Goal: Task Accomplishment & Management: Complete application form

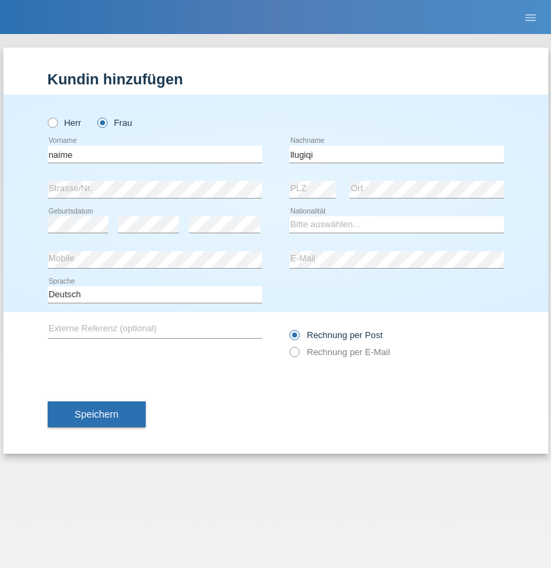
type input "llugiqi"
select select "CH"
radio input "true"
click at [155, 154] on input "text" at bounding box center [155, 154] width 214 height 17
type input "Deividi"
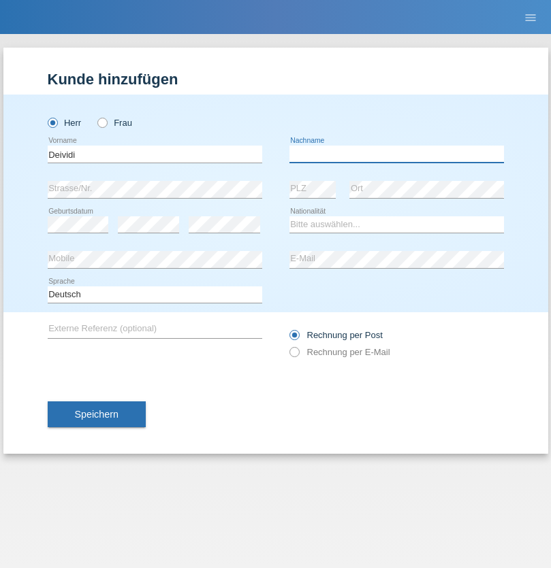
click at [396, 154] on input "text" at bounding box center [396, 154] width 214 height 17
type input "[PERSON_NAME] [PERSON_NAME]"
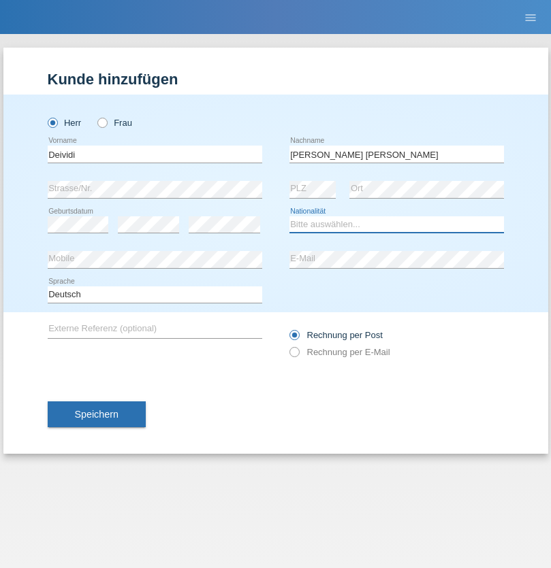
select select "BR"
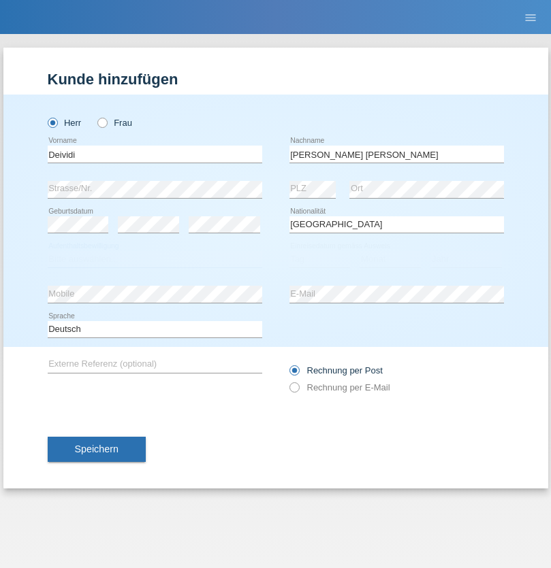
select select "C"
select select "03"
select select "02"
select select "2020"
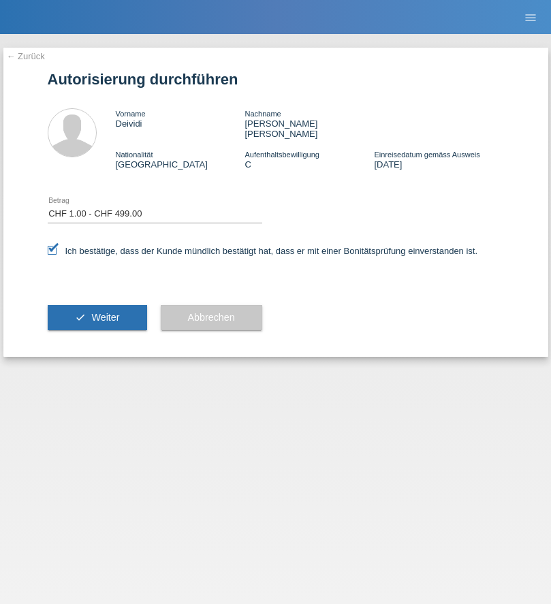
select select "1"
click at [97, 312] on span "Weiter" at bounding box center [105, 317] width 28 height 11
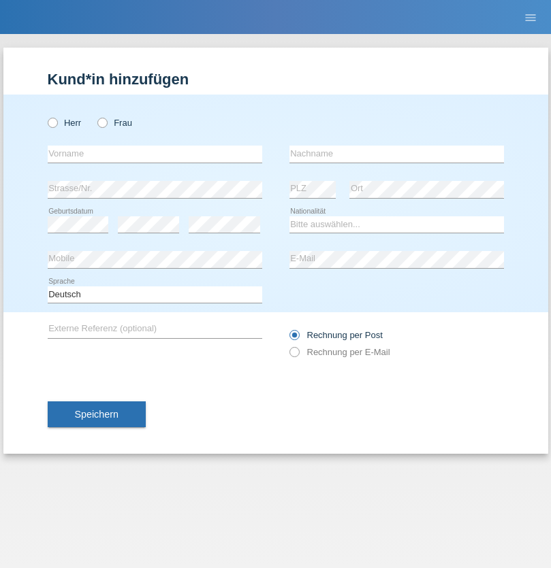
radio input "true"
click at [155, 154] on input "text" at bounding box center [155, 154] width 214 height 17
type input "[PERSON_NAME]"
click at [396, 154] on input "text" at bounding box center [396, 154] width 214 height 17
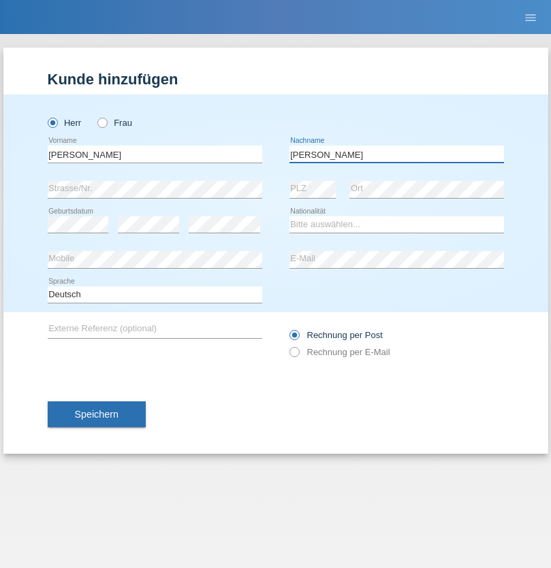
type input "[PERSON_NAME]"
select select "PL"
select select "C"
select select "11"
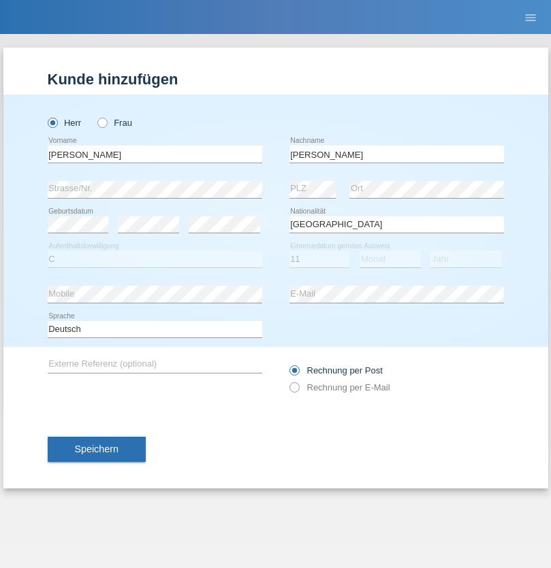
select select "01"
select select "2007"
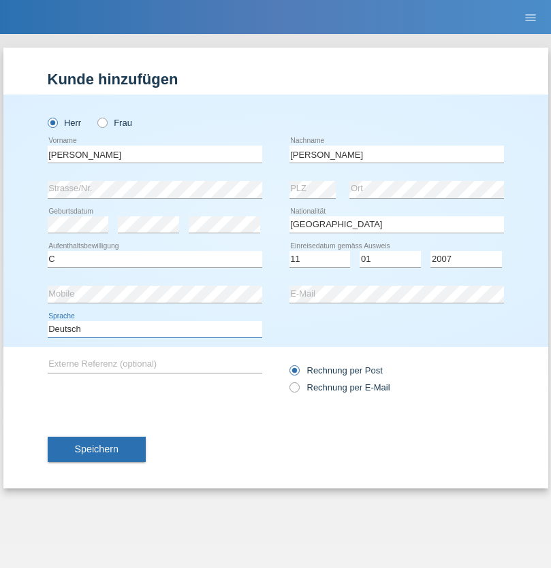
select select "en"
